Goal: Obtain resource: Download file/media

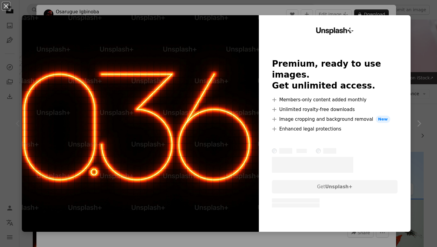
scroll to position [161, 0]
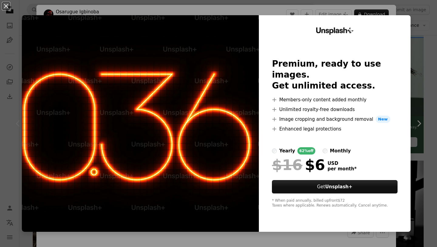
click at [1, 69] on div "An X shape Unsplash+ Premium, ready to use images. Get unlimited access. A plus…" at bounding box center [218, 123] width 437 height 247
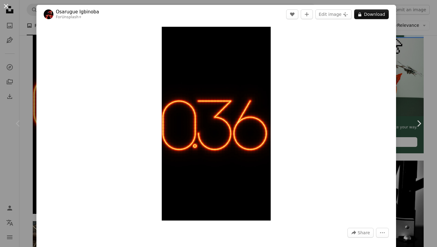
click at [5, 10] on button "An X shape" at bounding box center [5, 5] width 7 height 7
